Goal: Task Accomplishment & Management: Use online tool/utility

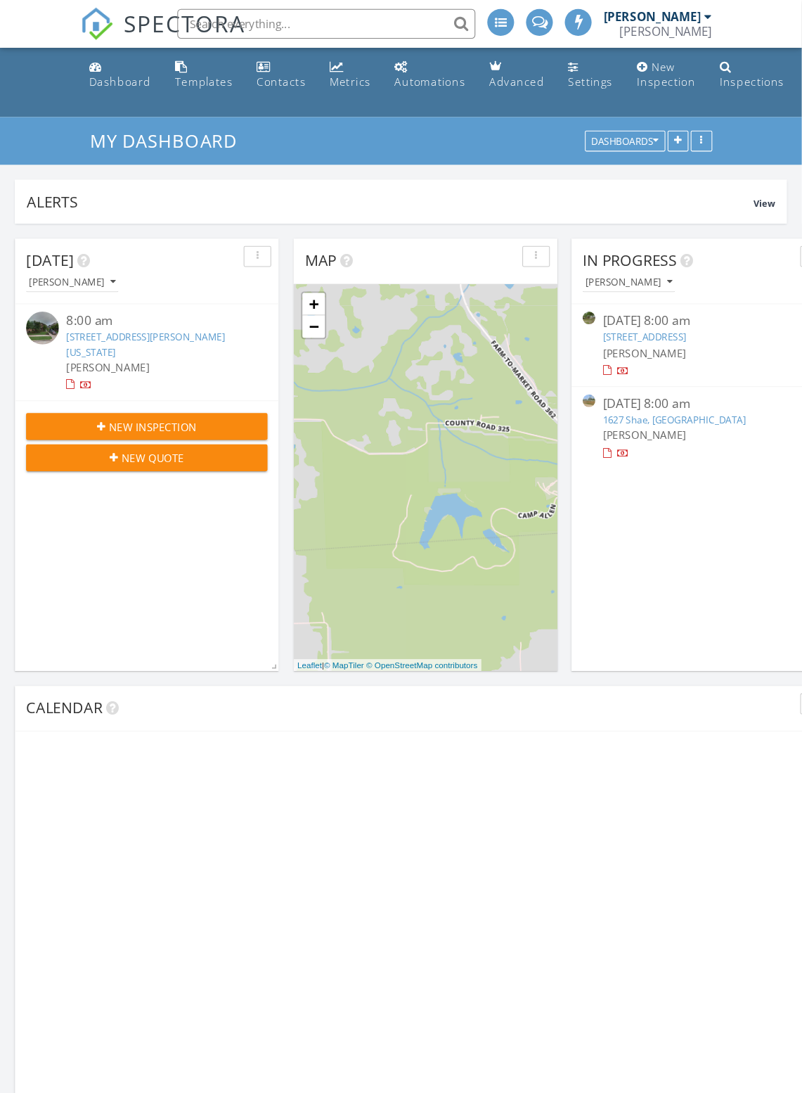
scroll to position [4, 0]
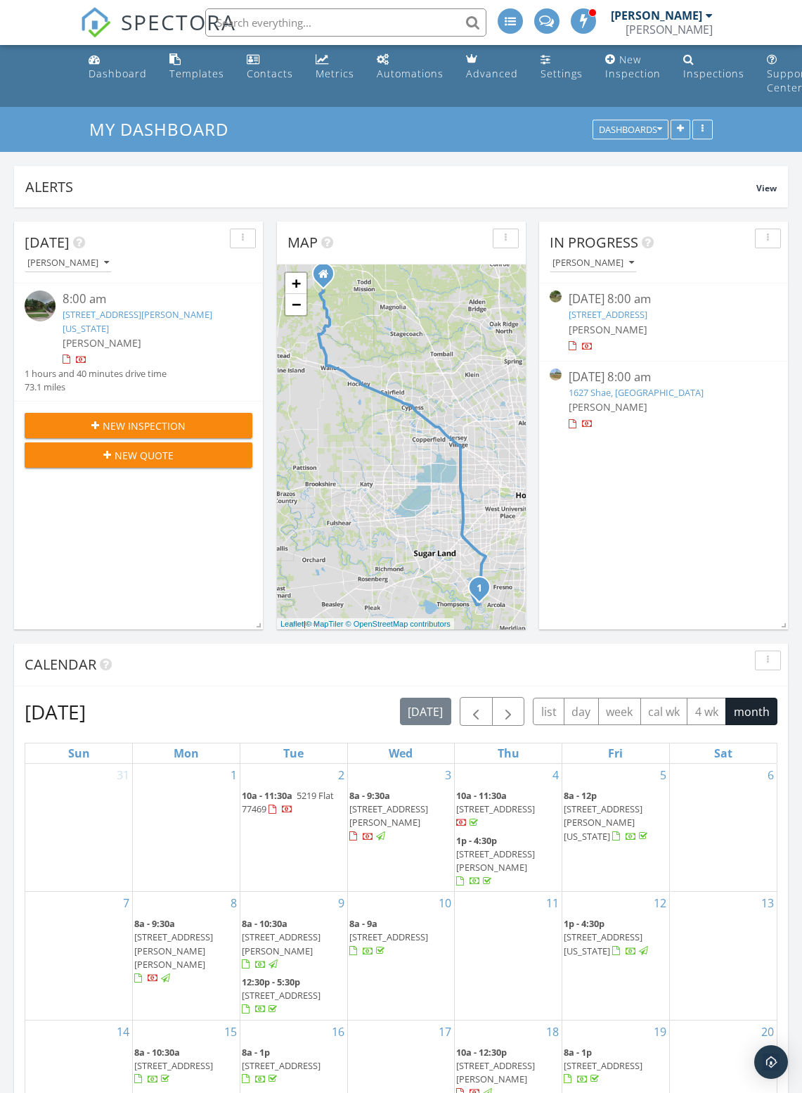
click at [304, 20] on input "text" at bounding box center [345, 22] width 281 height 28
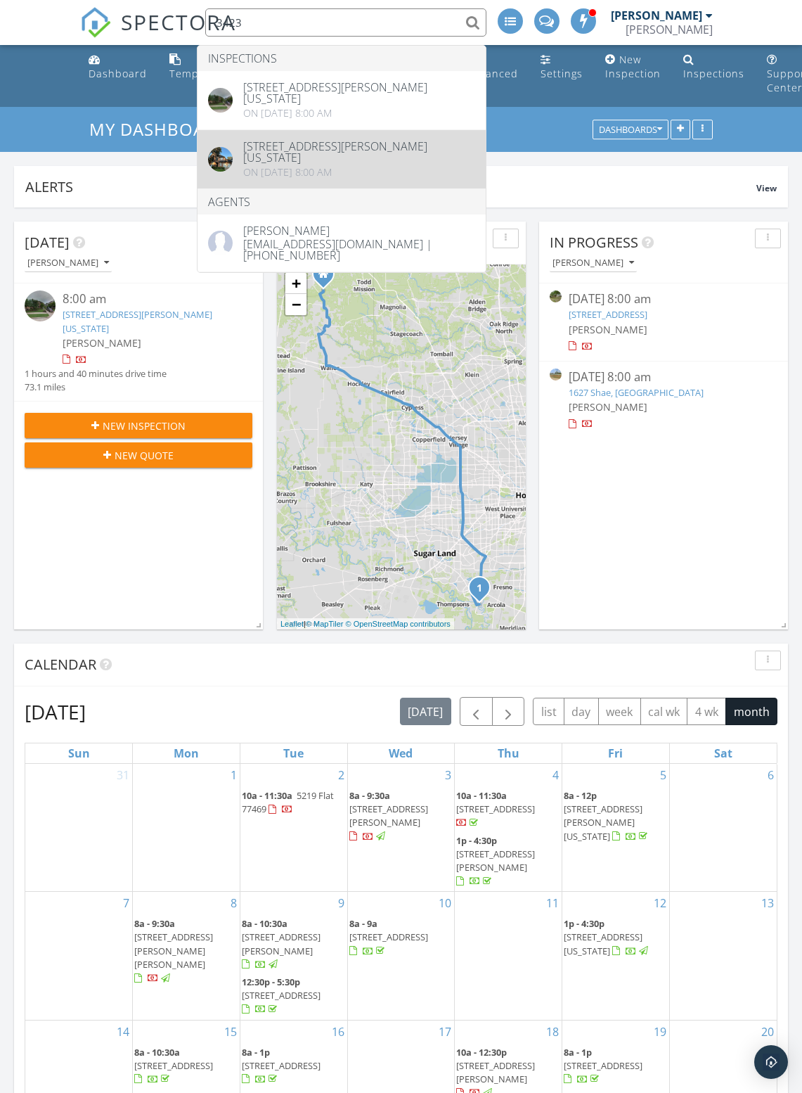
type input "3423"
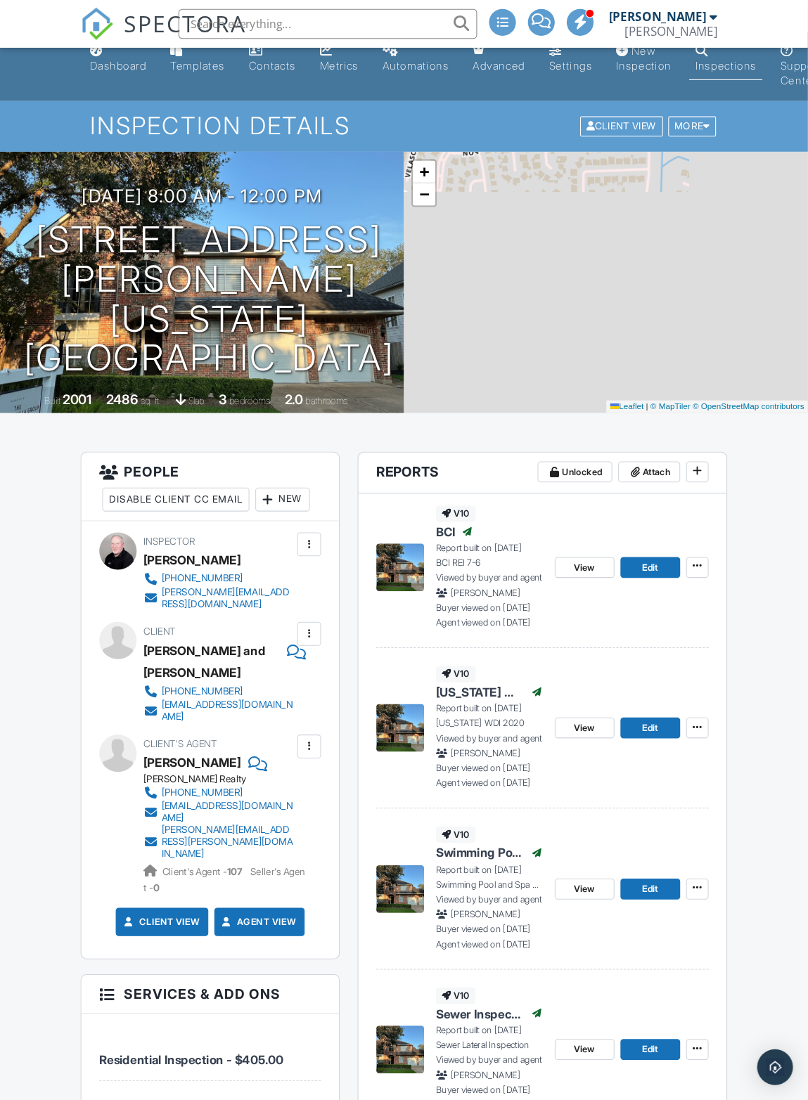
scroll to position [20, 0]
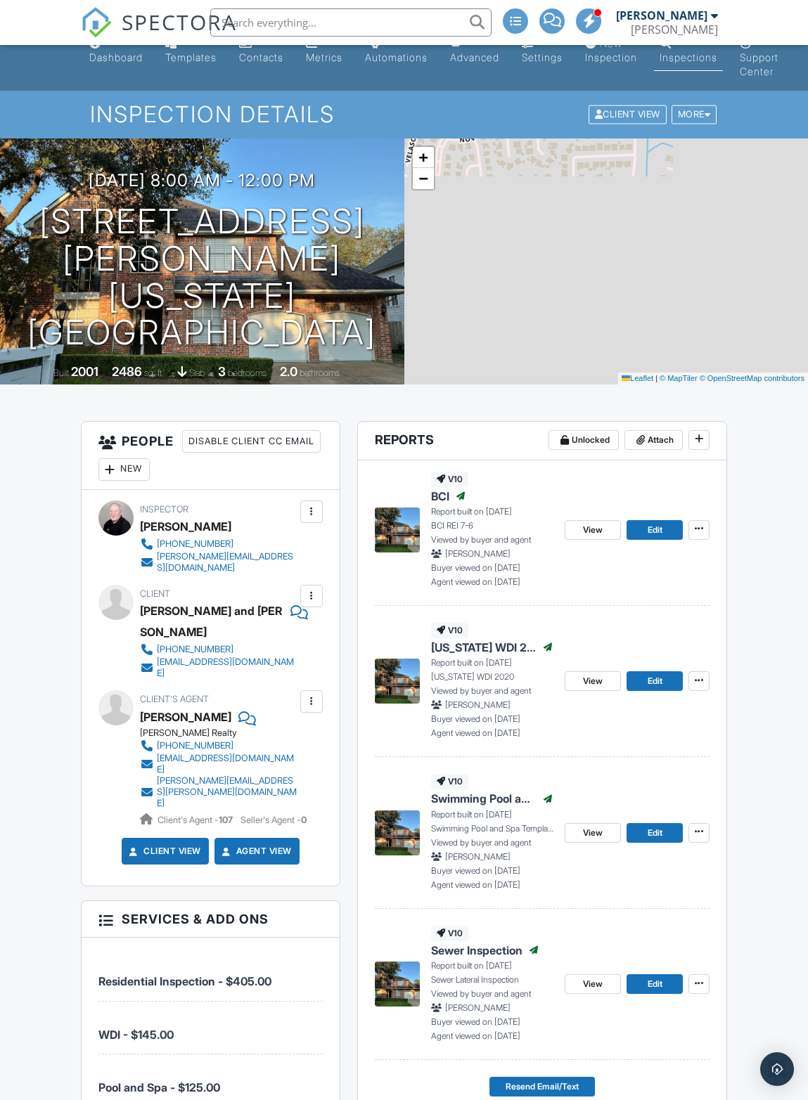
click at [586, 533] on icon at bounding box center [699, 529] width 8 height 10
click at [586, 641] on span "Reinspection Report" at bounding box center [630, 641] width 91 height 15
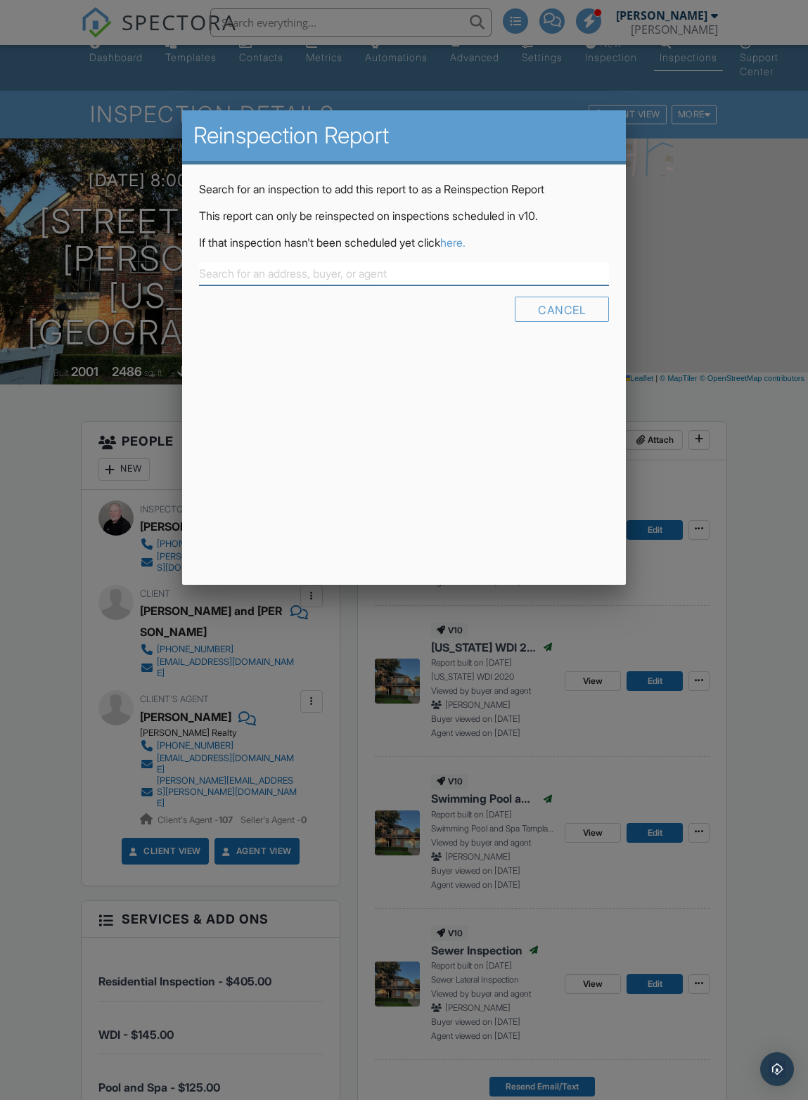
click at [289, 266] on input "text" at bounding box center [404, 273] width 411 height 23
click at [555, 297] on div "Cancel" at bounding box center [562, 309] width 94 height 25
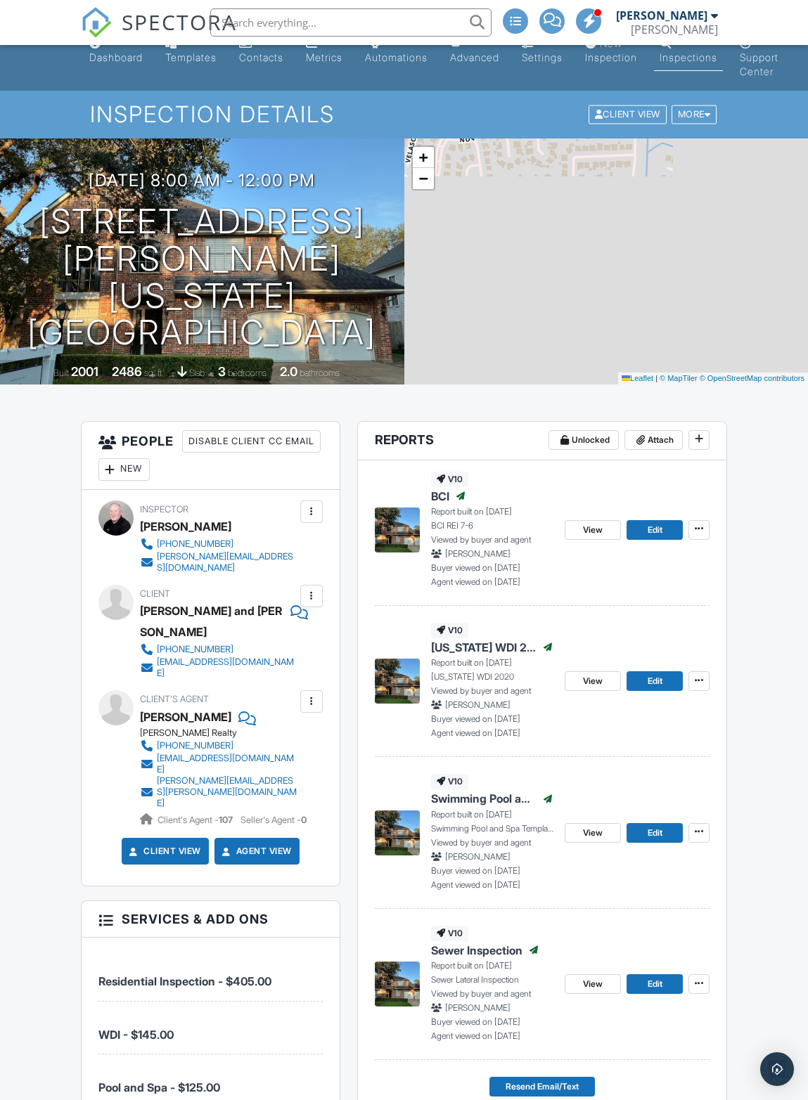
click at [586, 534] on icon at bounding box center [699, 529] width 8 height 10
click at [586, 639] on span "Reinspection Report" at bounding box center [630, 641] width 91 height 15
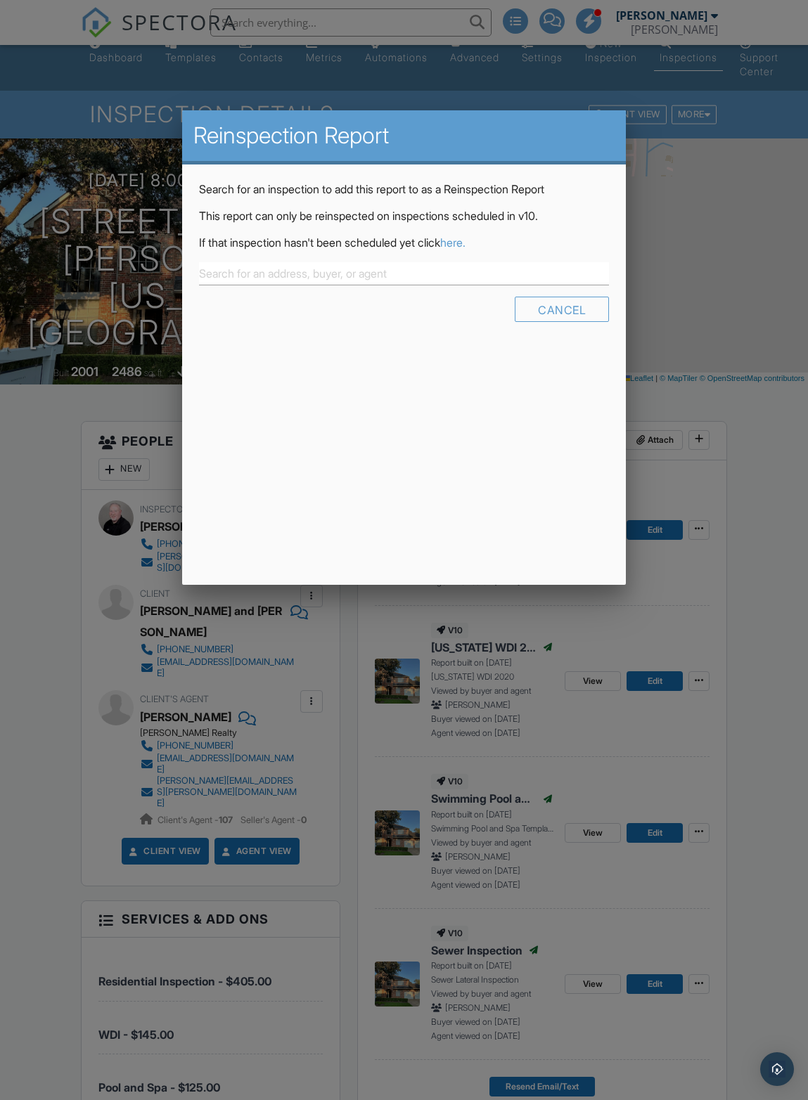
click at [586, 523] on div at bounding box center [404, 617] width 808 height 1375
